Goal: Transaction & Acquisition: Purchase product/service

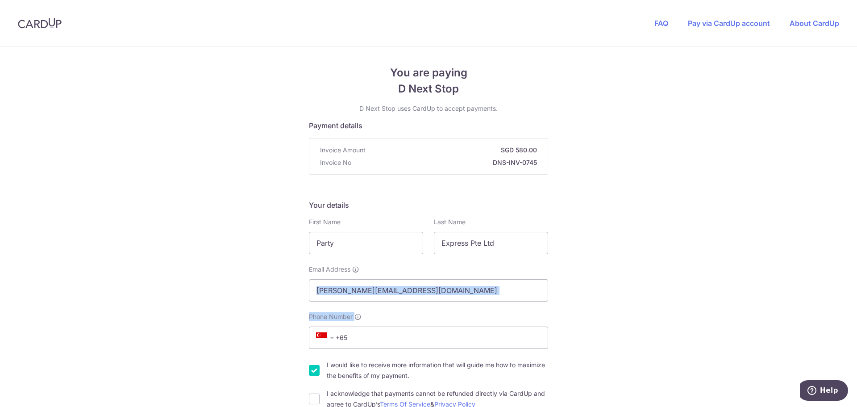
drag, startPoint x: 647, startPoint y: 316, endPoint x: 654, endPoint y: 337, distance: 22.2
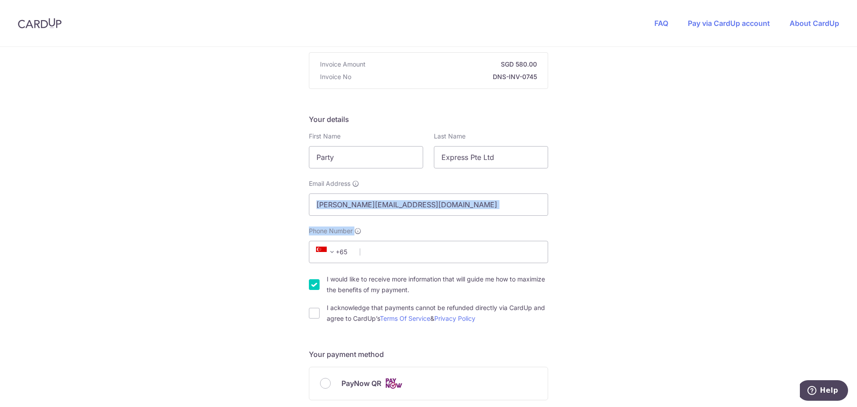
scroll to position [89, 0]
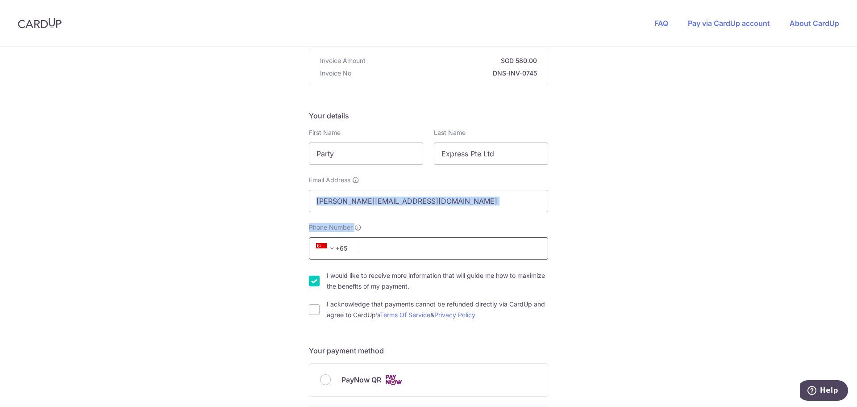
click at [401, 245] on input "Phone Number" at bounding box center [428, 248] width 239 height 22
type input "93804363"
click at [371, 274] on label "I would like to receive more information that will guide me how to maximize the…" at bounding box center [437, 280] width 221 height 21
click at [320, 275] on input "I would like to receive more information that will guide me how to maximize the…" at bounding box center [314, 280] width 11 height 11
checkbox input "false"
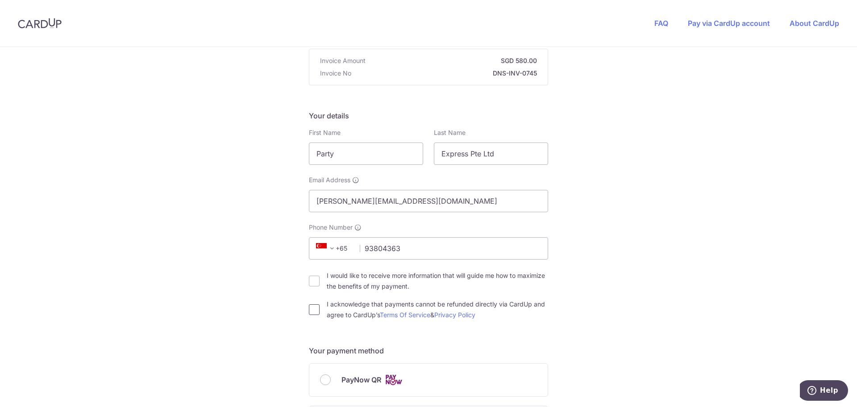
click at [315, 310] on input "I acknowledge that payments cannot be refunded directly via CardUp and agree to…" at bounding box center [314, 309] width 11 height 11
checkbox input "true"
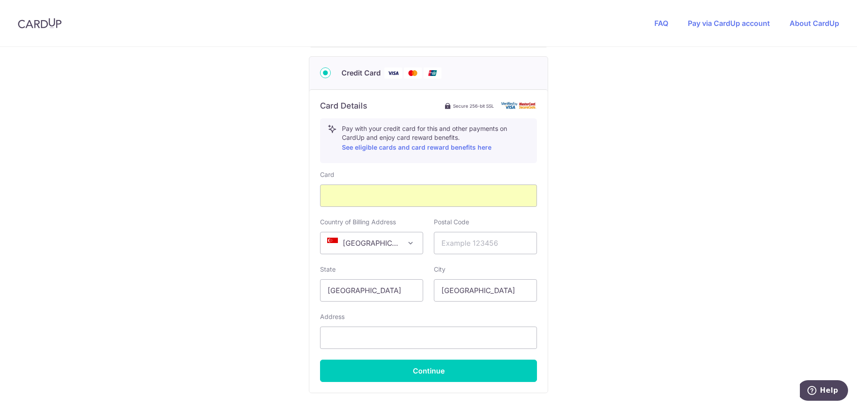
scroll to position [491, 0]
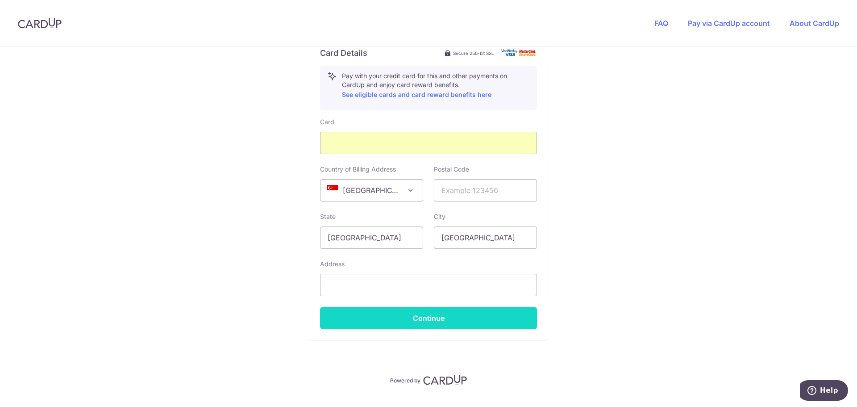
click at [452, 319] on button "Continue" at bounding box center [428, 318] width 217 height 22
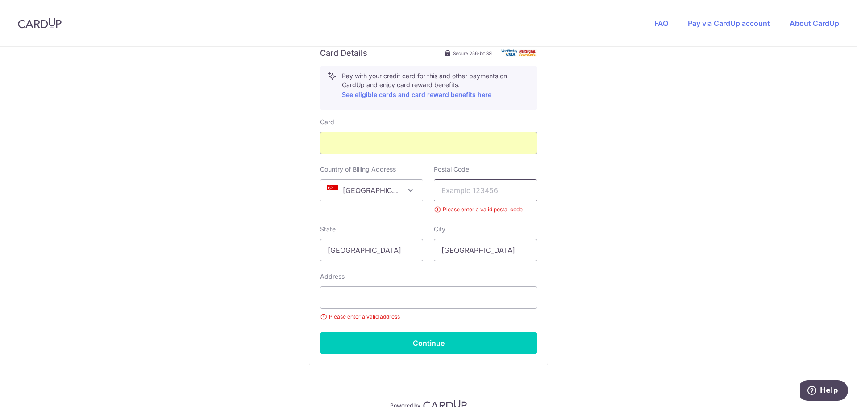
click at [472, 189] on input "text" at bounding box center [485, 190] width 103 height 22
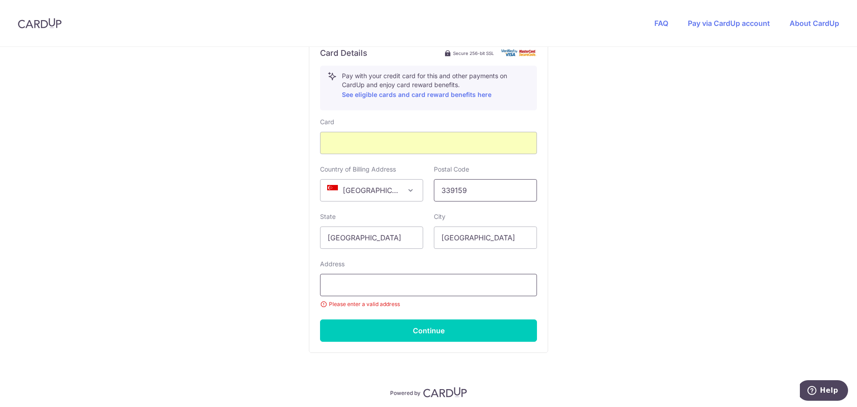
type input "339159"
click at [468, 285] on input "text" at bounding box center [428, 285] width 217 height 22
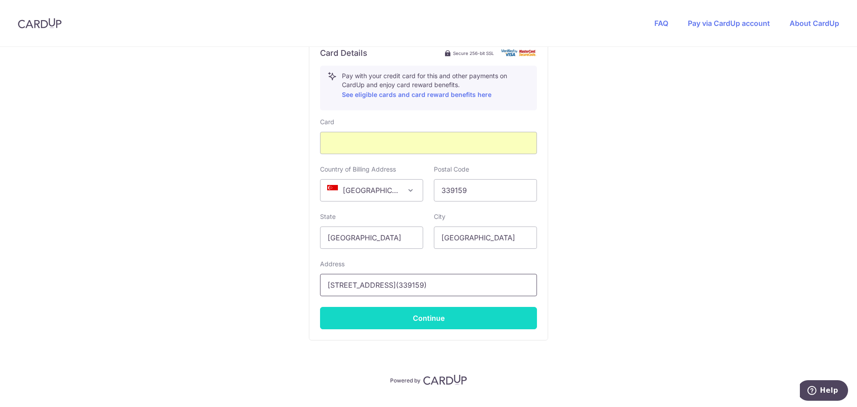
type input "[STREET_ADDRESS](339159)"
click at [428, 312] on button "Continue" at bounding box center [428, 318] width 217 height 22
type input "**** 9529"
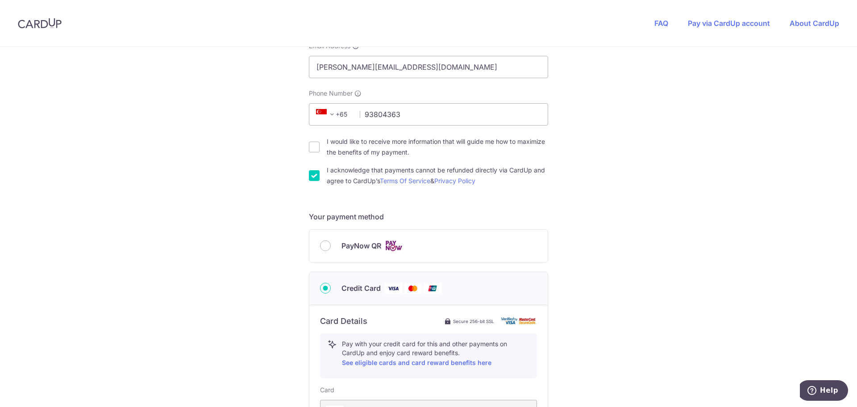
scroll to position [420, 0]
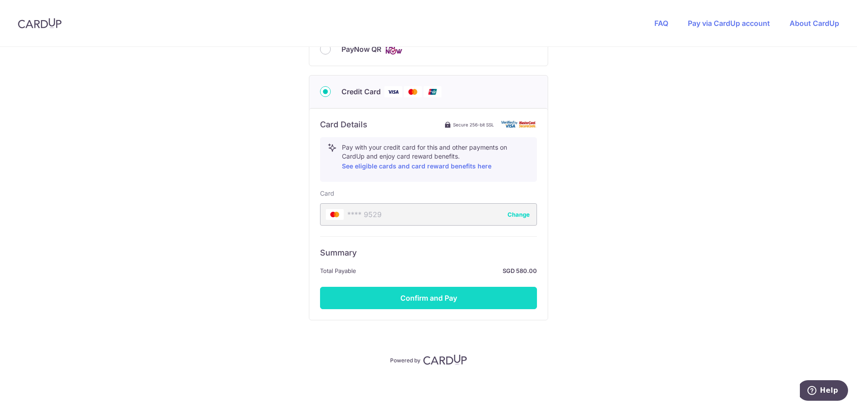
click at [422, 300] on button "Confirm and Pay" at bounding box center [428, 298] width 217 height 22
